Goal: Task Accomplishment & Management: Manage account settings

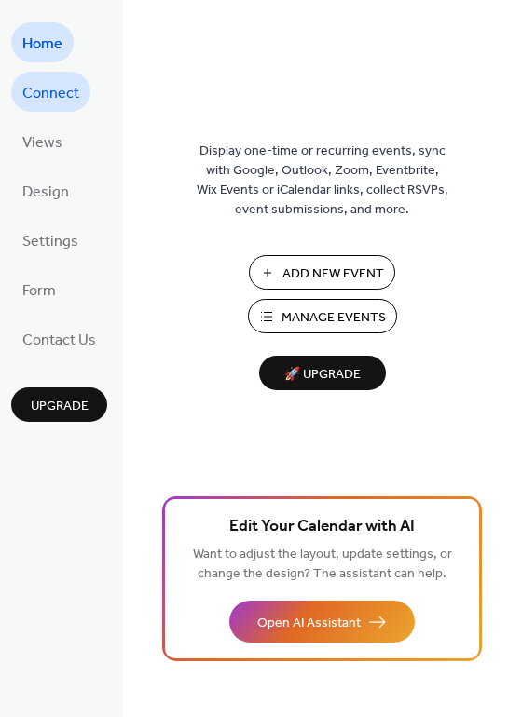
click at [48, 91] on span "Connect" at bounding box center [50, 93] width 57 height 29
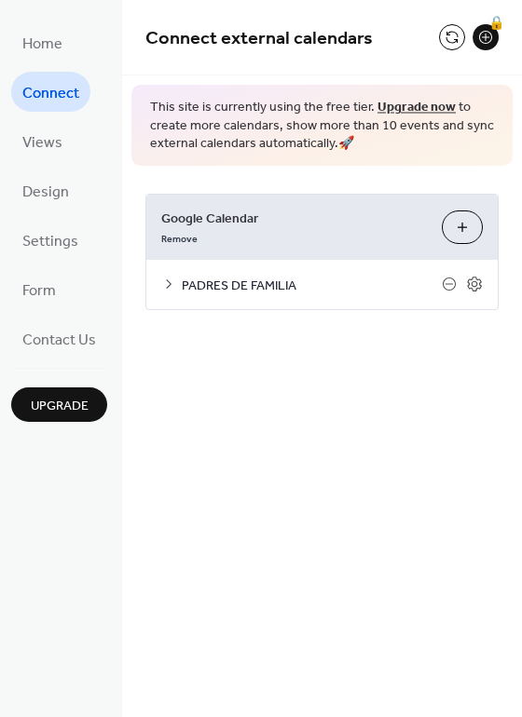
click at [259, 283] on span "PADRES DE FAMILIA" at bounding box center [312, 286] width 260 height 20
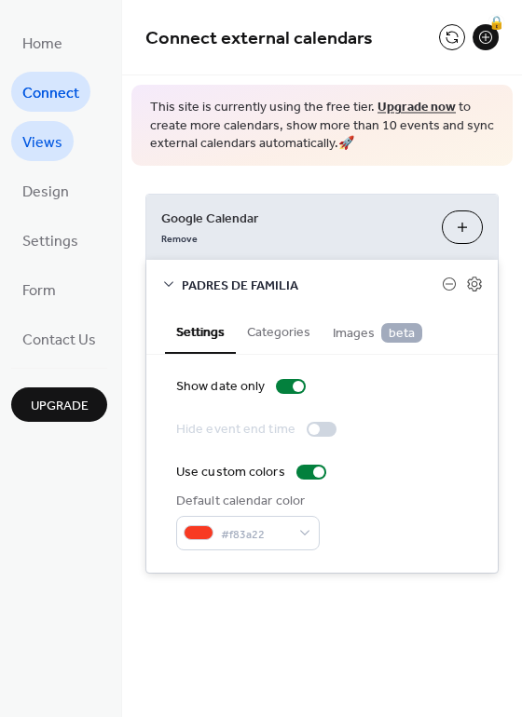
click at [53, 151] on span "Views" at bounding box center [42, 143] width 40 height 29
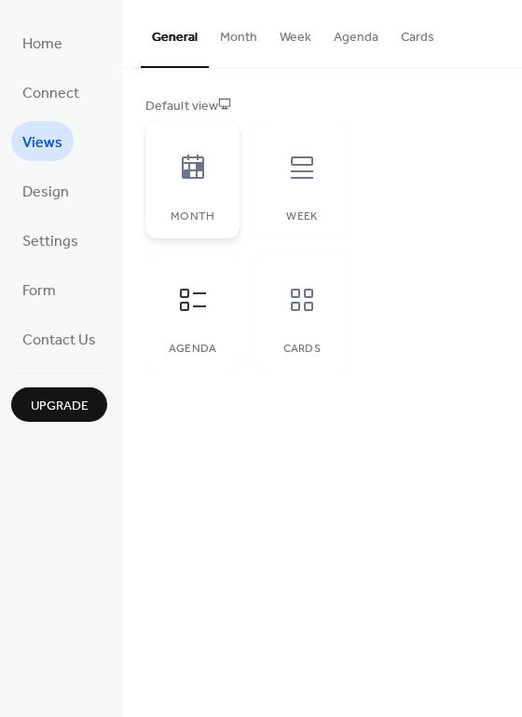
click at [194, 180] on icon at bounding box center [193, 168] width 30 height 30
click at [307, 184] on div at bounding box center [302, 168] width 56 height 56
click at [188, 303] on icon at bounding box center [193, 300] width 30 height 30
click at [312, 288] on icon at bounding box center [302, 300] width 30 height 30
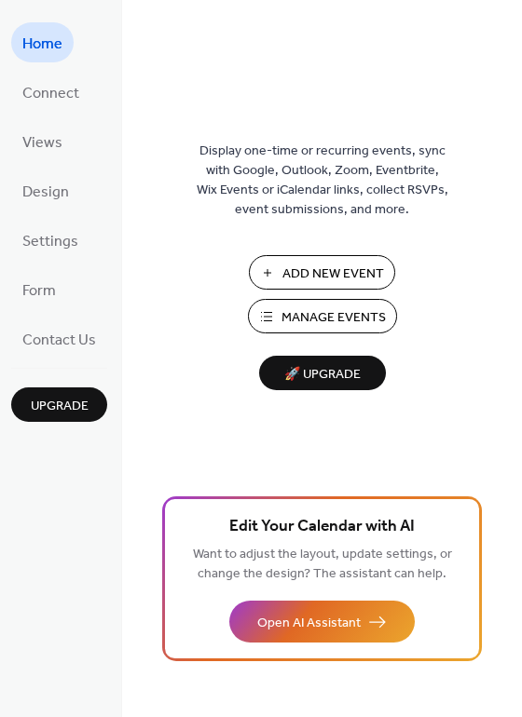
click at [322, 320] on span "Manage Events" at bounding box center [333, 318] width 104 height 20
click at [55, 100] on span "Connect" at bounding box center [50, 93] width 57 height 29
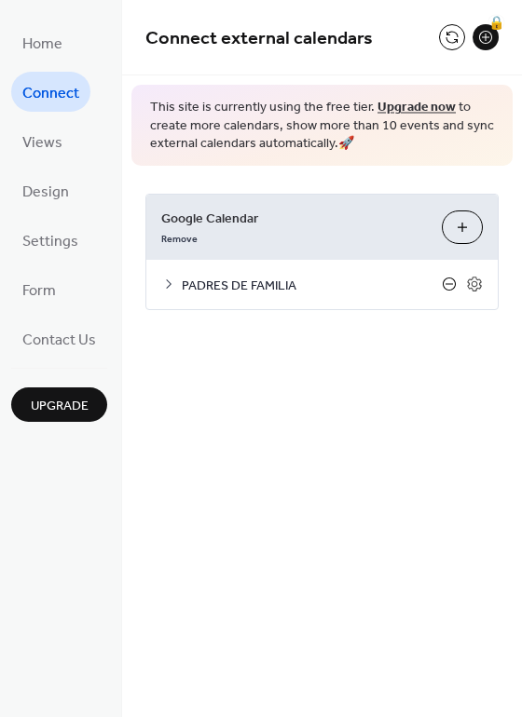
click at [451, 285] on icon at bounding box center [449, 284] width 15 height 15
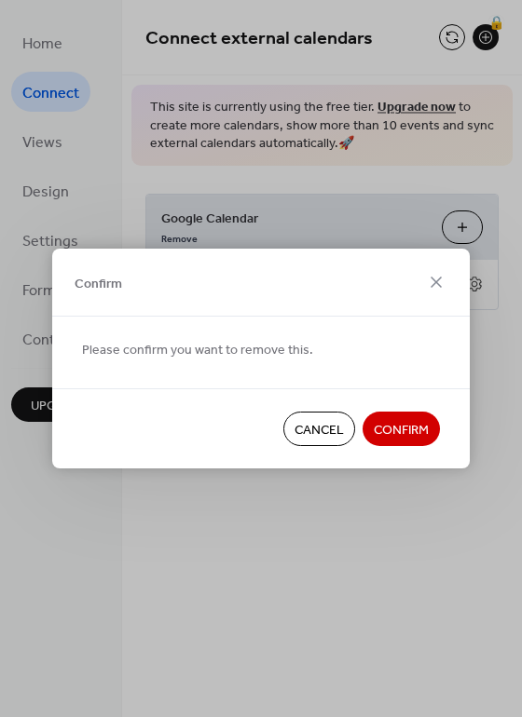
click at [391, 430] on span "Confirm" at bounding box center [401, 431] width 55 height 20
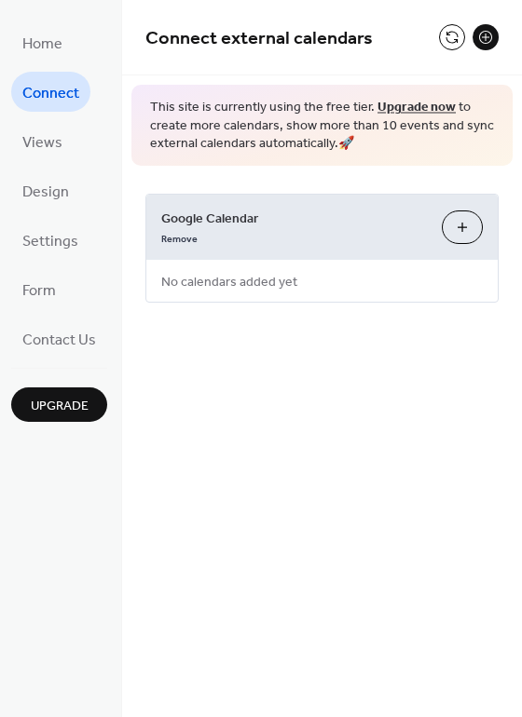
click at [462, 232] on button "Choose Calendars" at bounding box center [462, 228] width 41 height 34
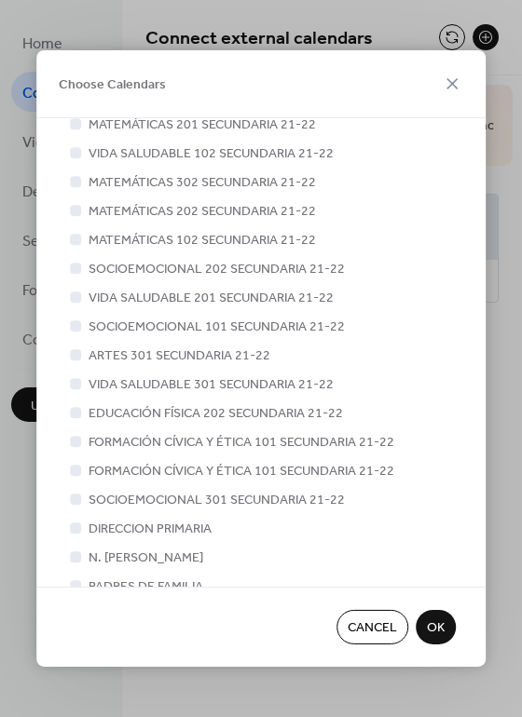
scroll to position [1733, 0]
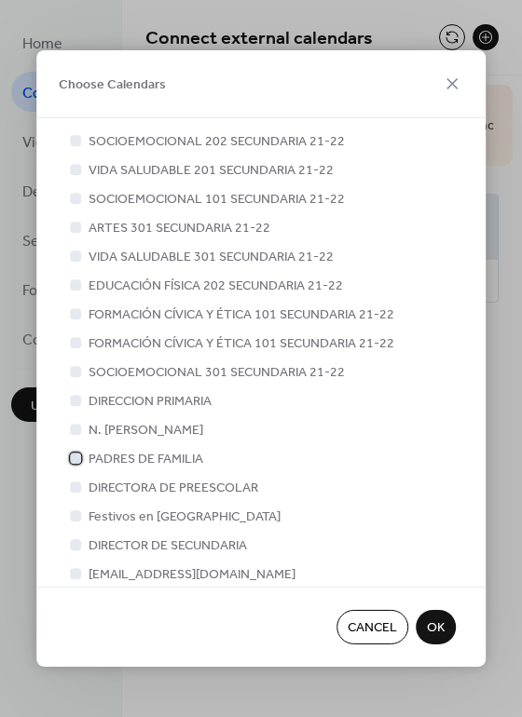
click at [169, 450] on span "PADRES DE FAMILIA" at bounding box center [146, 460] width 115 height 20
click at [437, 630] on span "OK" at bounding box center [436, 630] width 18 height 20
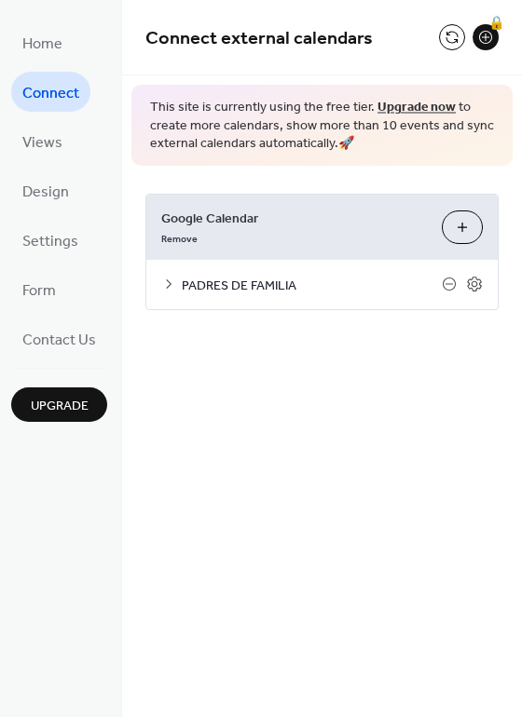
drag, startPoint x: 515, startPoint y: 488, endPoint x: 506, endPoint y: 338, distance: 150.3
click at [506, 338] on div "Connect external calendars 🔒 This site is currently using the free tier. Upgrad…" at bounding box center [322, 358] width 400 height 717
drag, startPoint x: 515, startPoint y: 525, endPoint x: 501, endPoint y: 396, distance: 130.2
click at [501, 396] on div "Connect external calendars 🔒 This site is currently using the free tier. Upgrad…" at bounding box center [322, 358] width 400 height 717
click at [41, 491] on div "Home Connect Views Design Settings Form Contact Us Upgrade" at bounding box center [61, 358] width 122 height 717
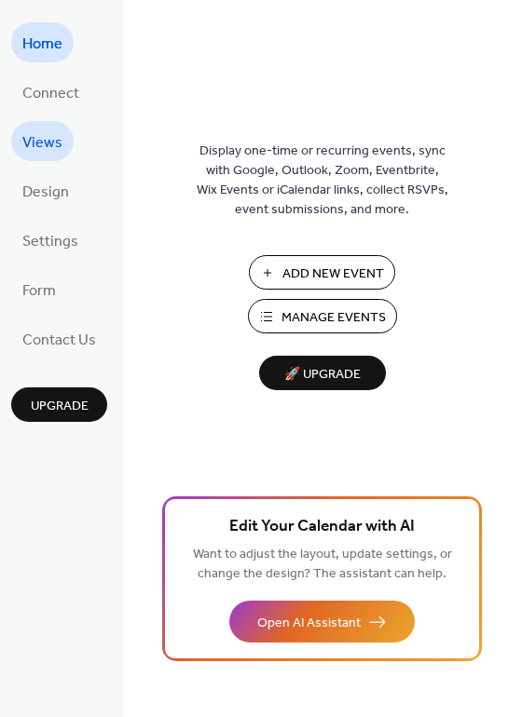
click at [56, 143] on span "Views" at bounding box center [42, 143] width 40 height 29
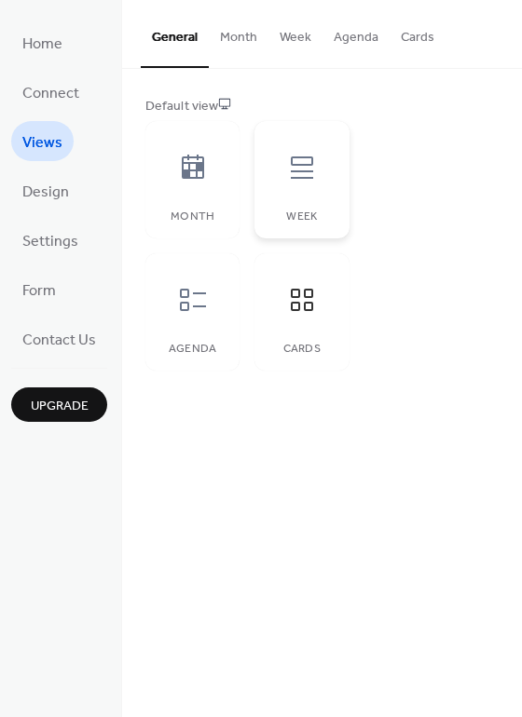
click at [305, 175] on icon at bounding box center [302, 168] width 30 height 30
click at [208, 284] on div at bounding box center [193, 300] width 56 height 56
click at [239, 38] on button "Month" at bounding box center [239, 33] width 60 height 66
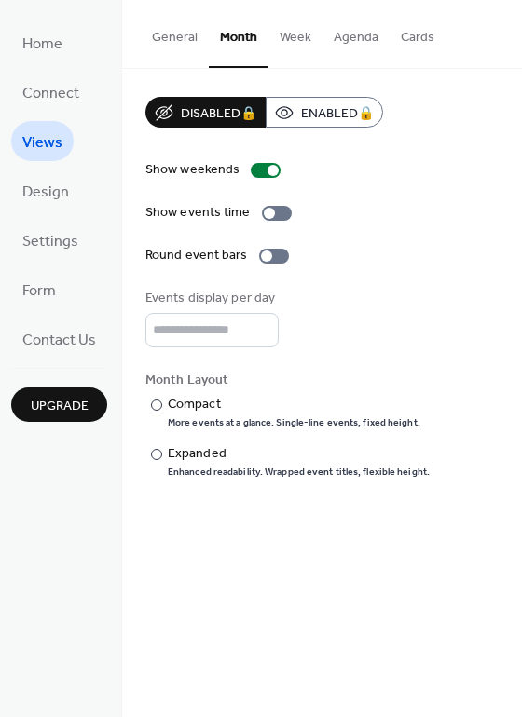
click at [293, 42] on button "Week" at bounding box center [295, 33] width 54 height 66
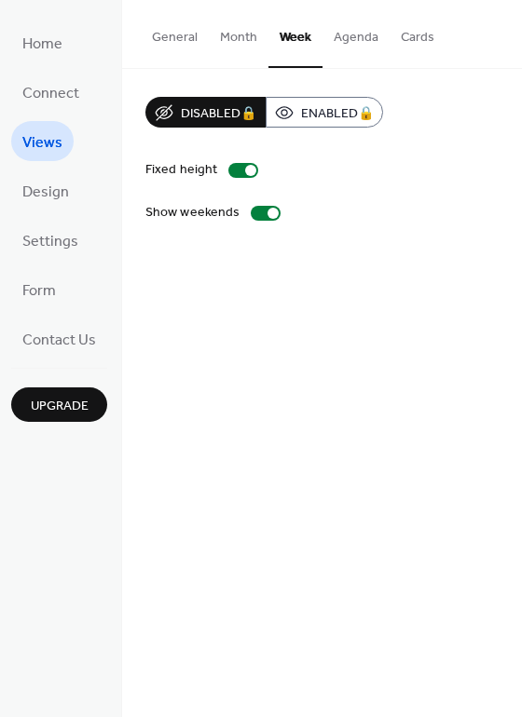
click at [342, 42] on button "Agenda" at bounding box center [355, 33] width 67 height 66
